Goal: Task Accomplishment & Management: Use online tool/utility

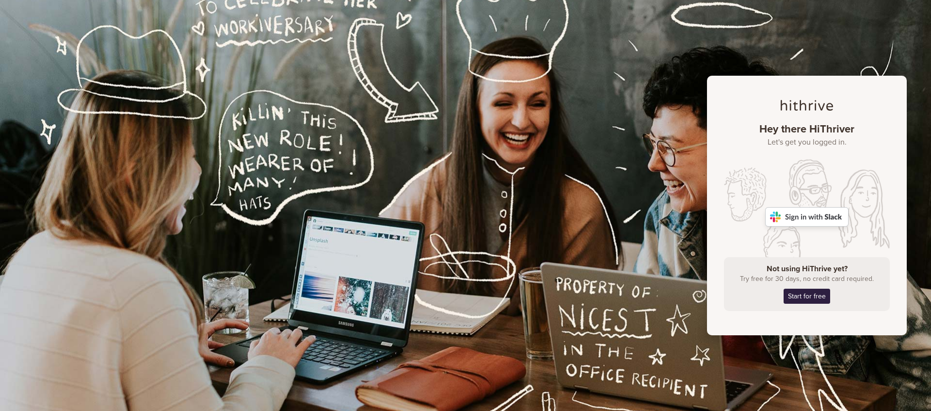
click at [828, 215] on img at bounding box center [806, 216] width 83 height 19
